Goal: Task Accomplishment & Management: Use online tool/utility

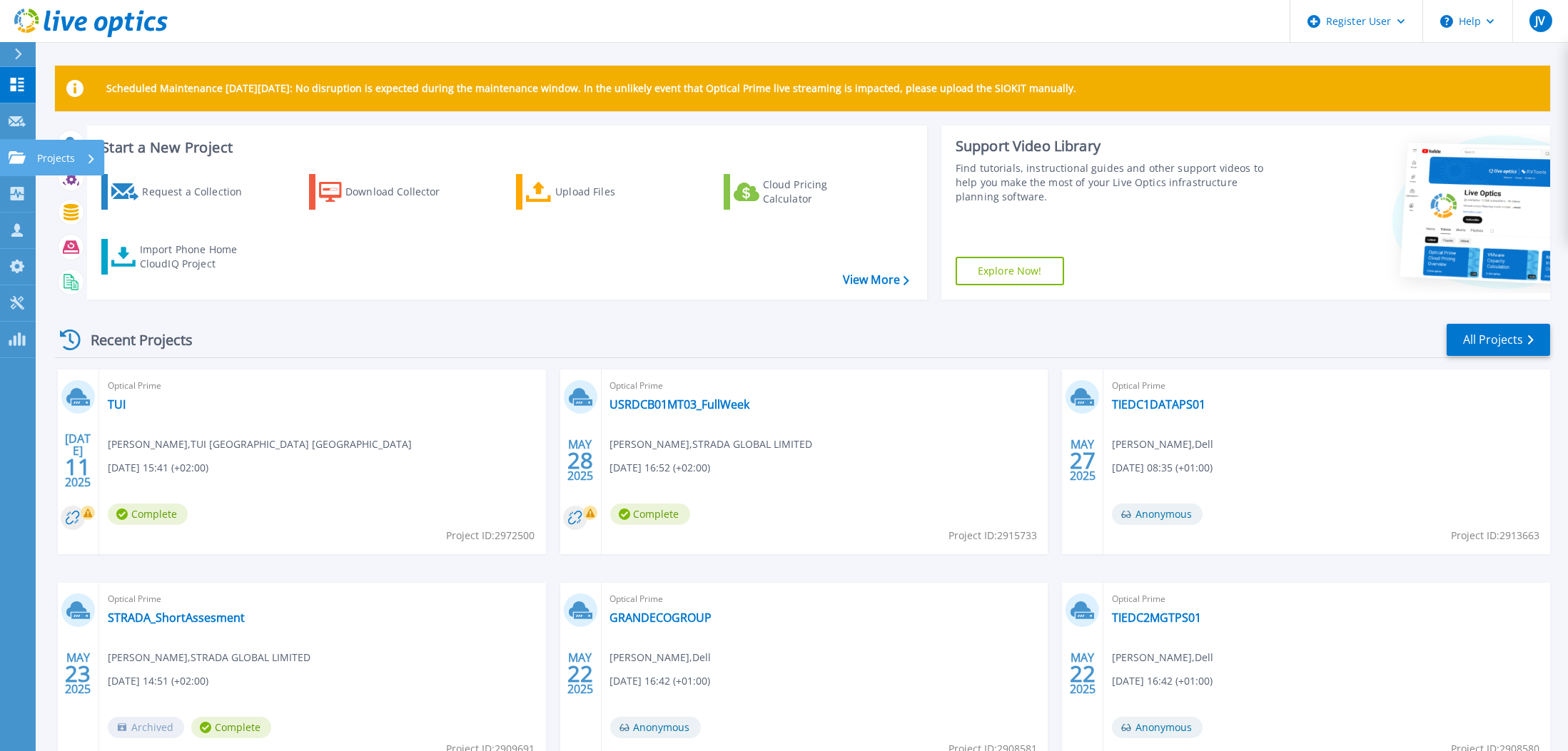
click at [53, 160] on p "Projects" at bounding box center [56, 158] width 38 height 37
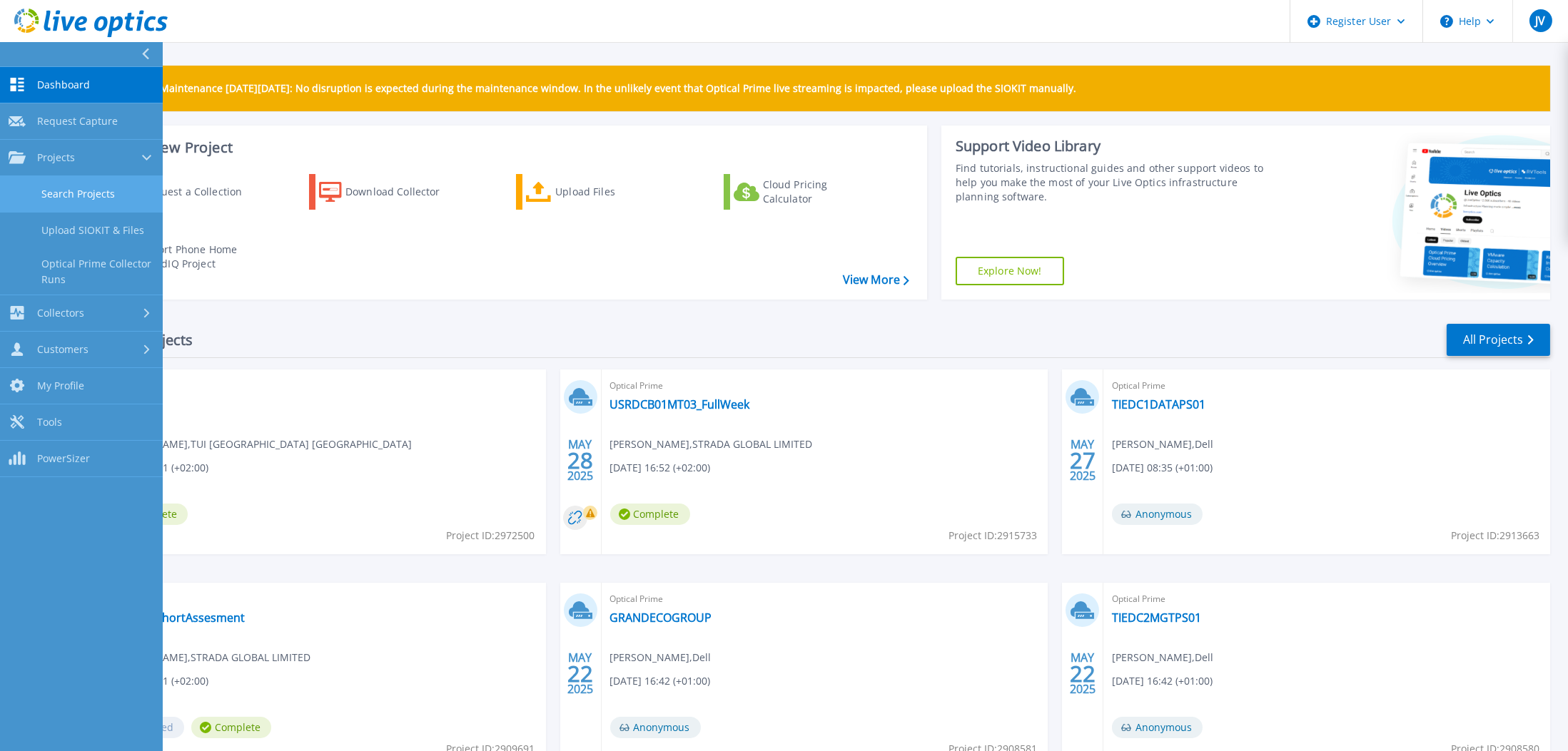
click at [75, 191] on link "Search Projects" at bounding box center [81, 194] width 163 height 36
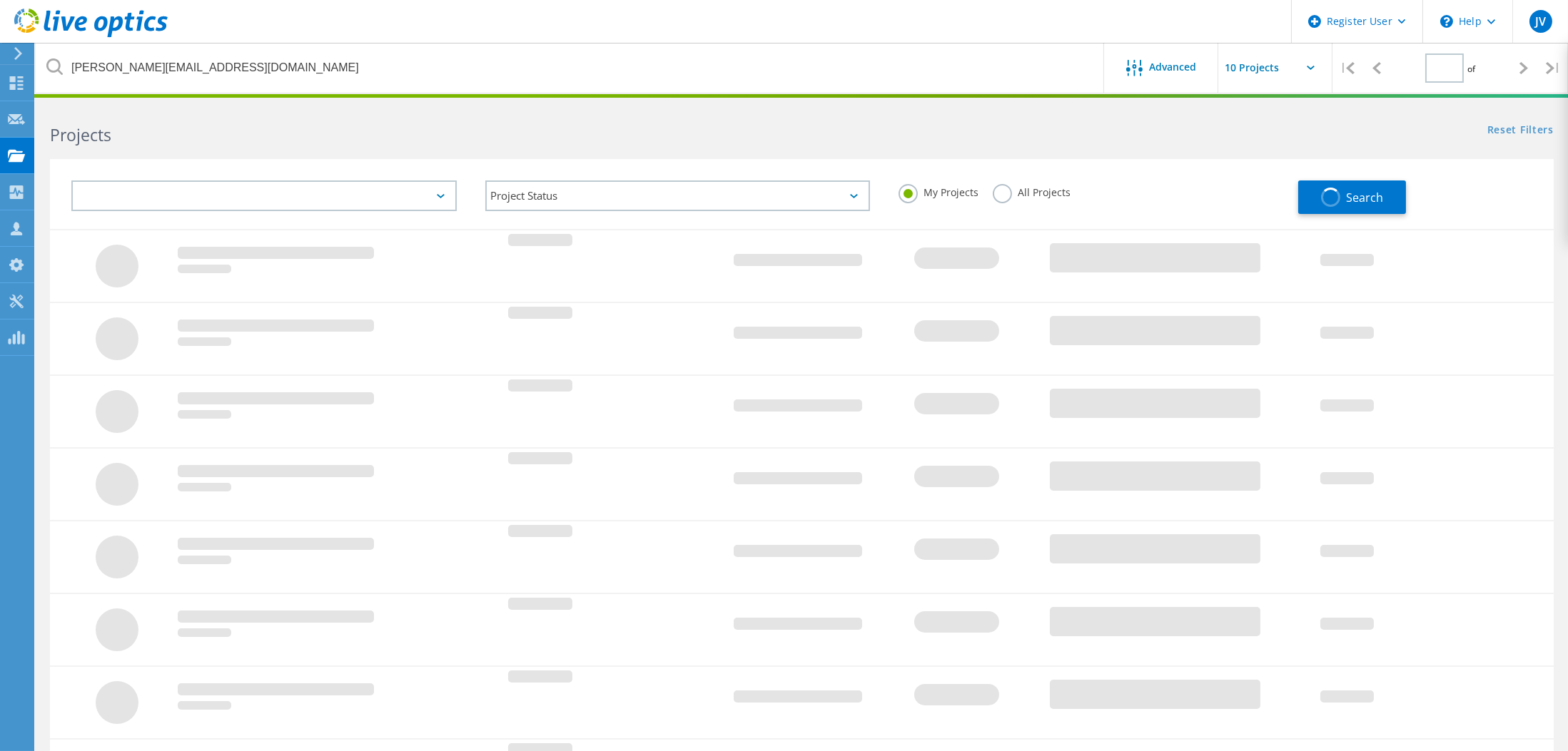
type input "1"
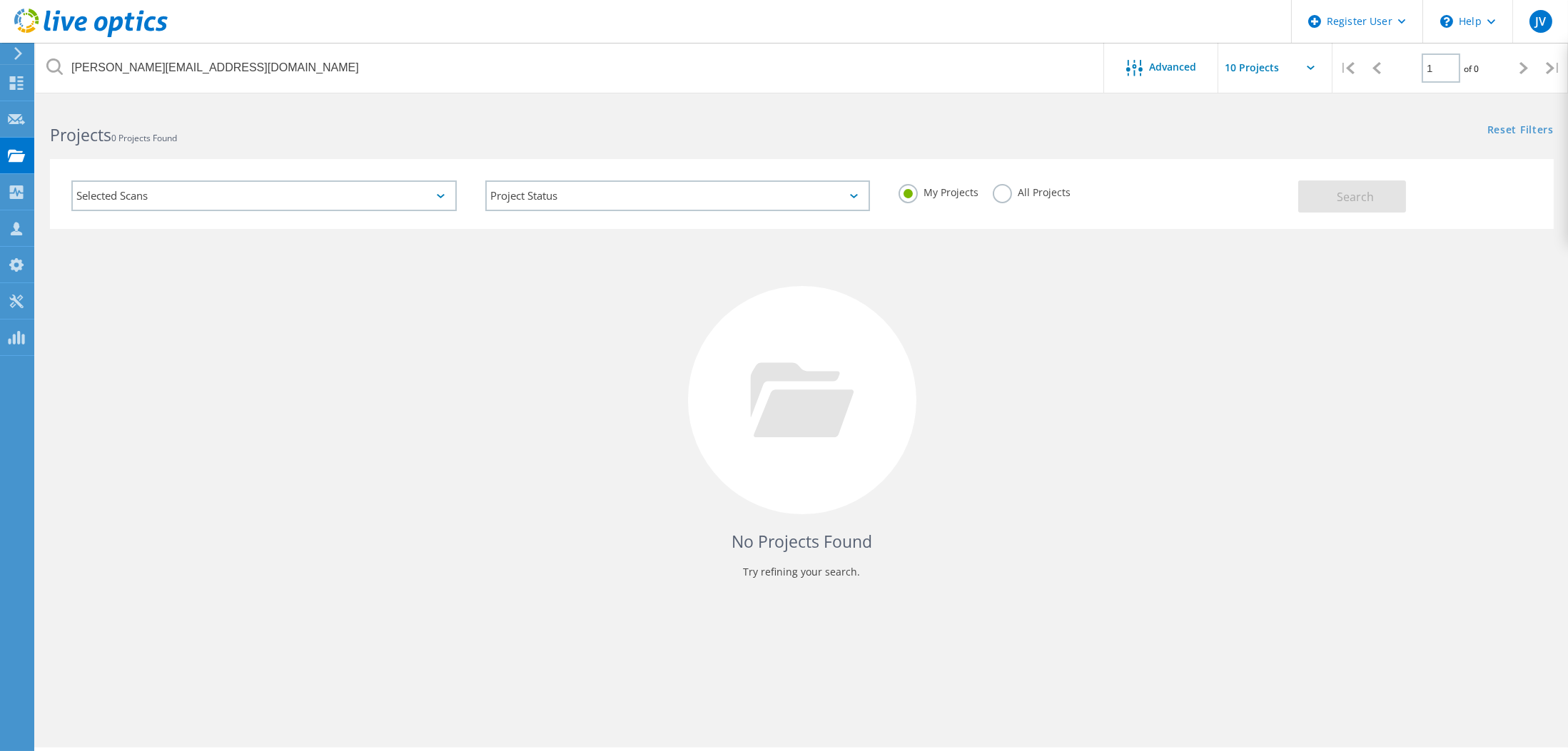
click at [1010, 197] on label "All Projects" at bounding box center [1031, 191] width 78 height 14
click at [0, 0] on input "All Projects" at bounding box center [0, 0] width 0 height 0
click at [1353, 204] on button "Search" at bounding box center [1351, 196] width 108 height 32
